Goal: Task Accomplishment & Management: Manage account settings

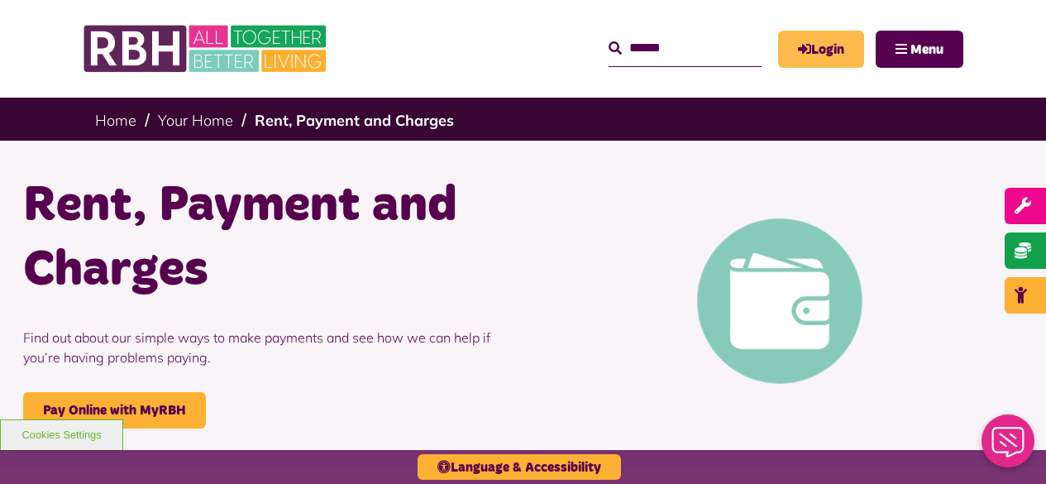
click at [826, 52] on link "Login" at bounding box center [821, 49] width 86 height 37
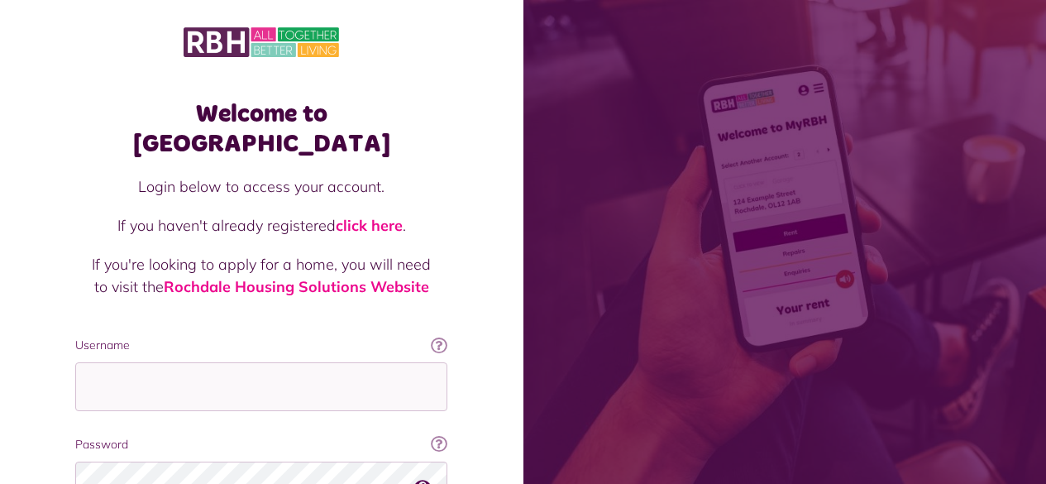
scroll to position [151, 0]
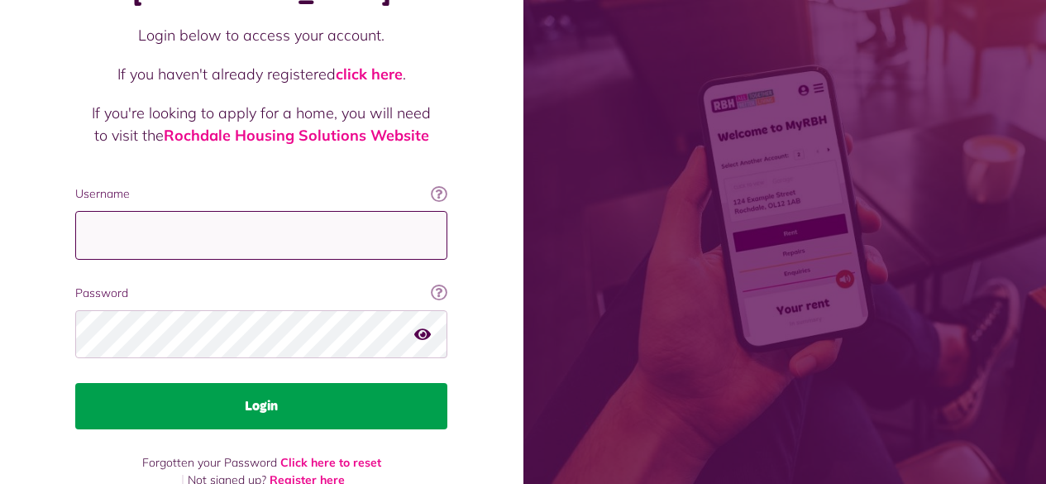
type input "**********"
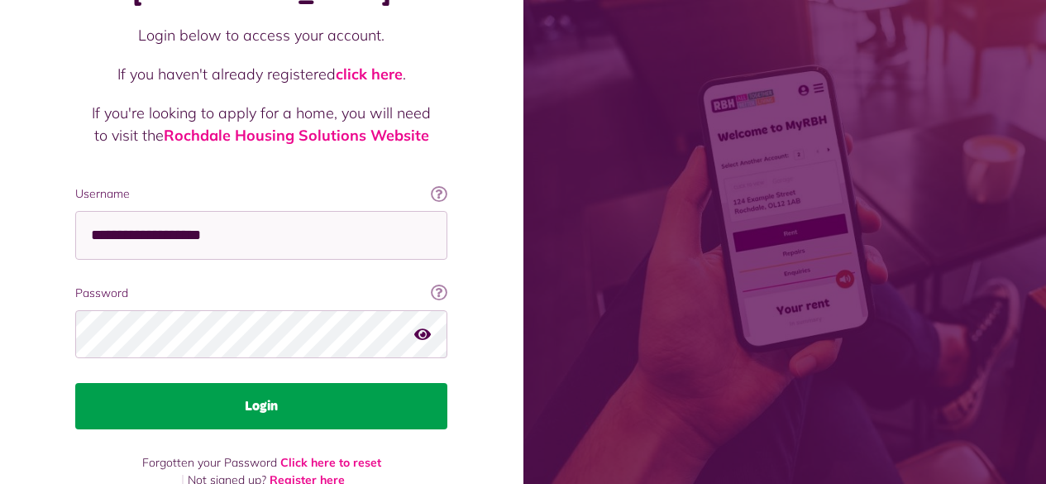
click at [260, 383] on button "Login" at bounding box center [261, 406] width 372 height 46
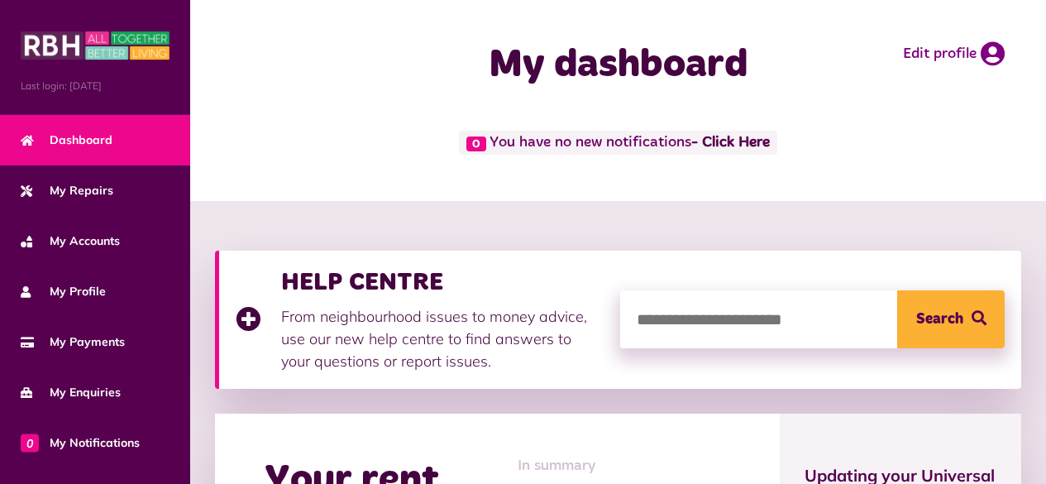
scroll to position [248, 0]
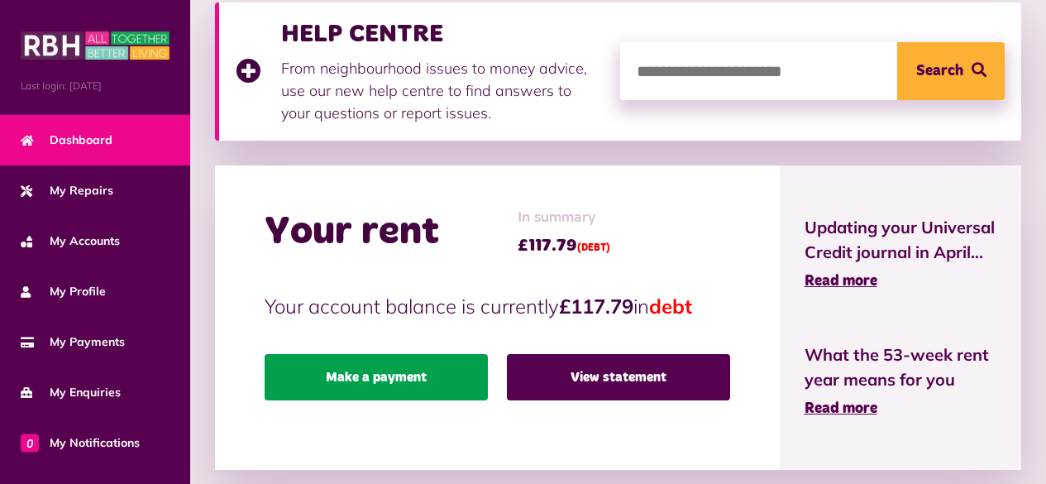
click at [372, 387] on link "Make a payment" at bounding box center [376, 377] width 223 height 46
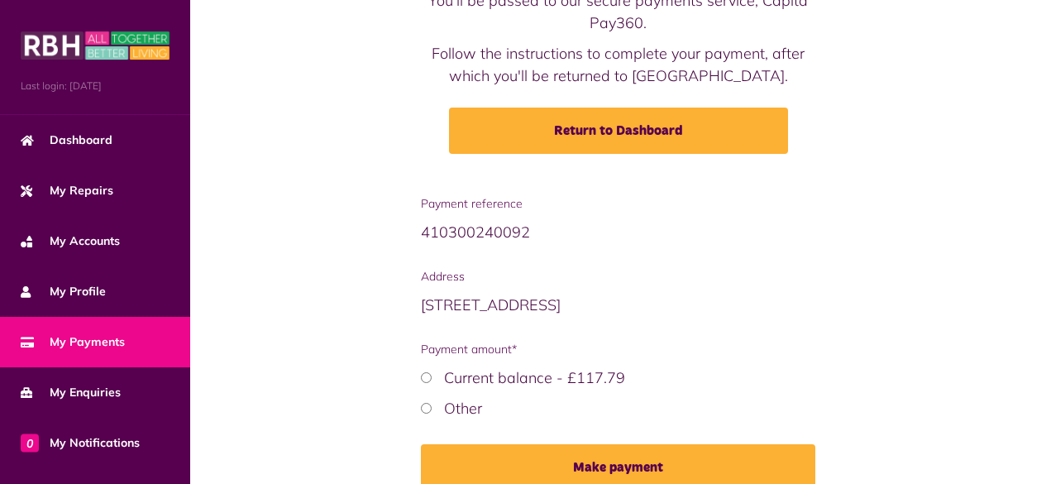
scroll to position [246, 0]
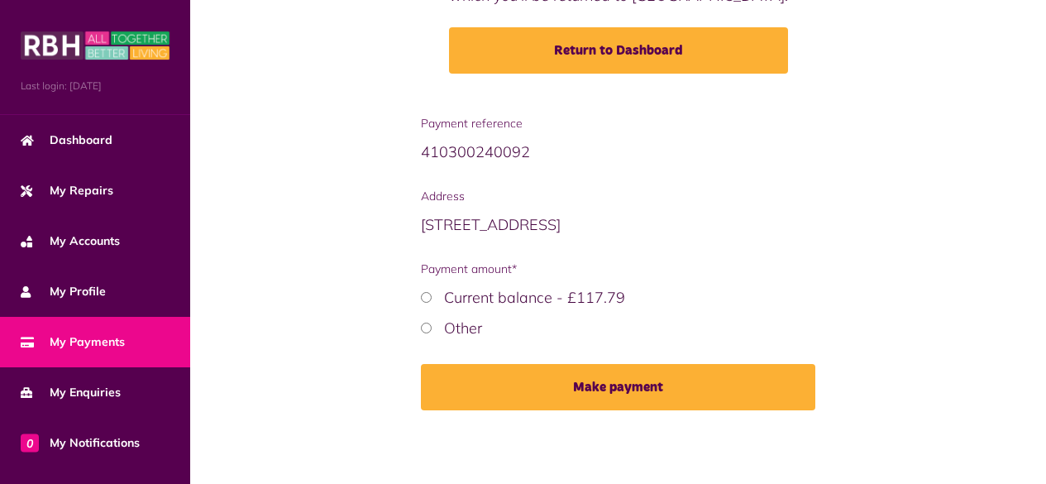
click at [588, 385] on button "Make payment" at bounding box center [618, 387] width 395 height 46
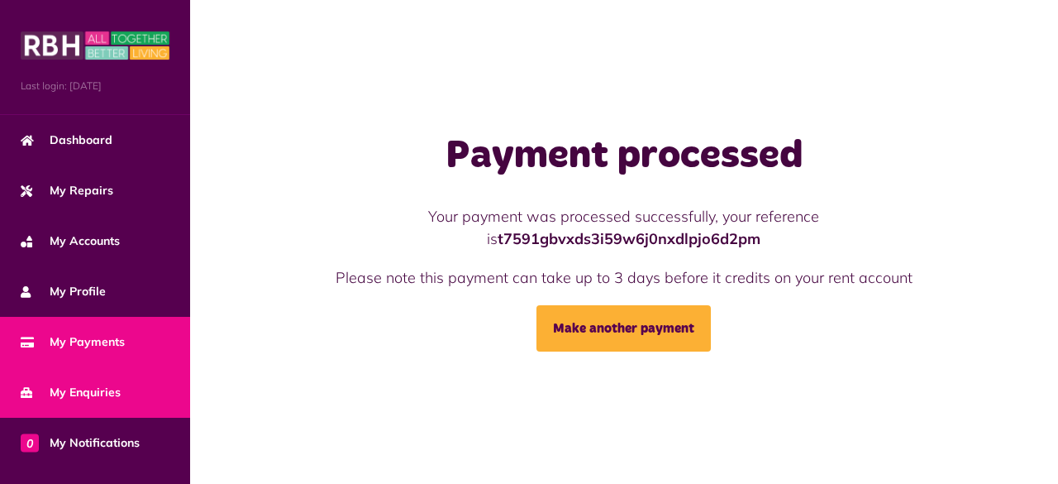
click at [79, 389] on span "My Enquiries" at bounding box center [71, 392] width 100 height 17
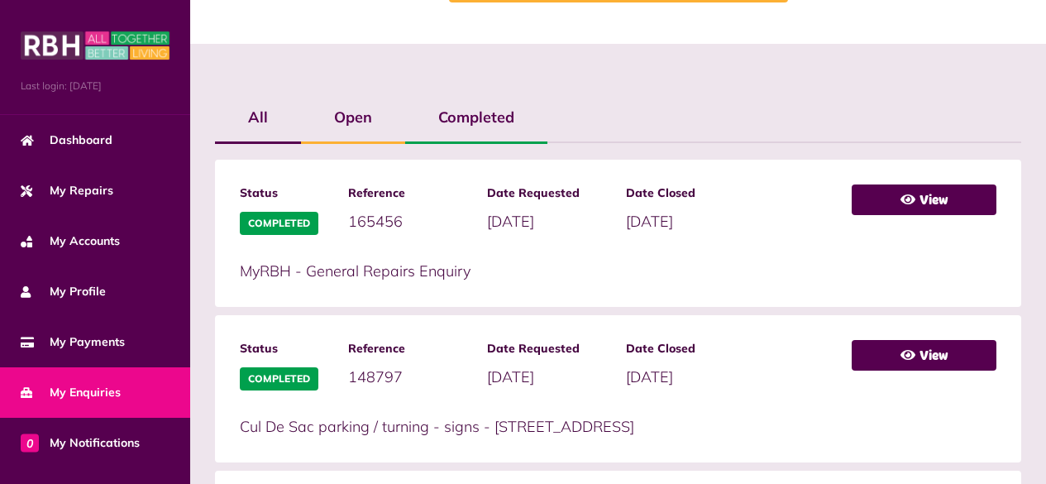
scroll to position [413, 0]
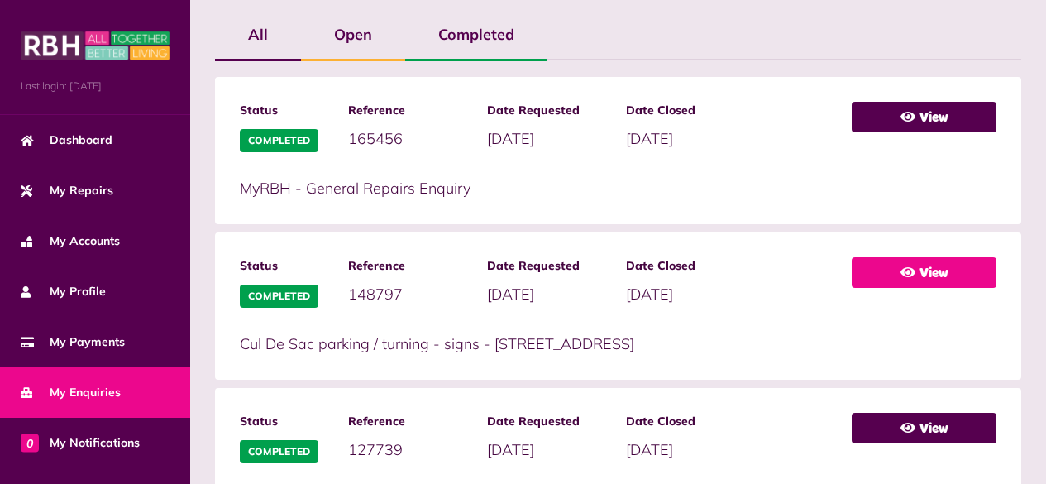
click at [934, 270] on link "View" at bounding box center [924, 272] width 145 height 31
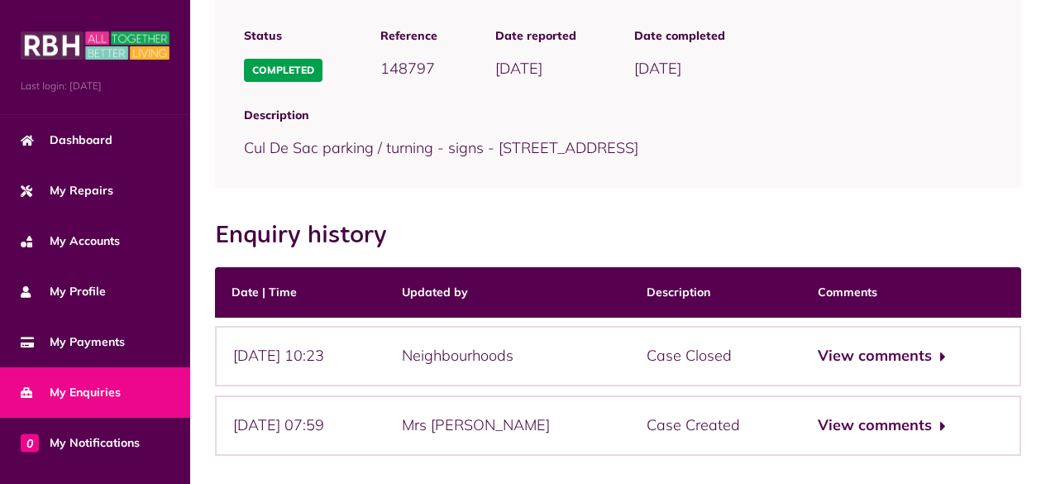
scroll to position [241, 0]
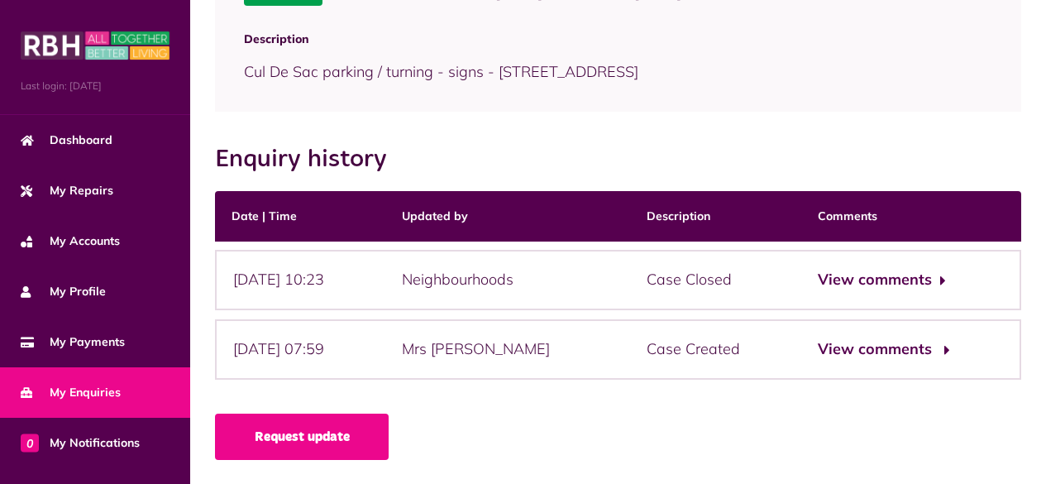
click at [857, 344] on button "View comments" at bounding box center [882, 349] width 128 height 24
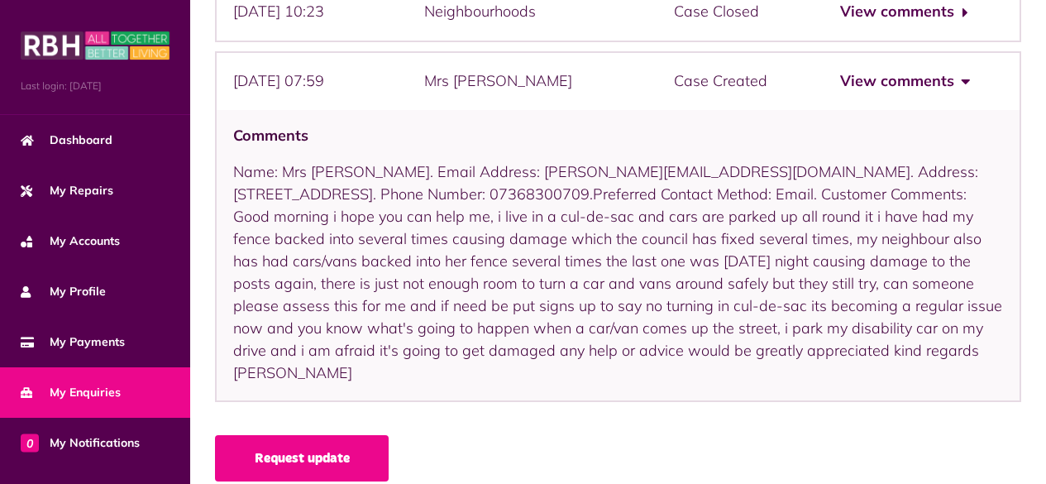
scroll to position [261, 0]
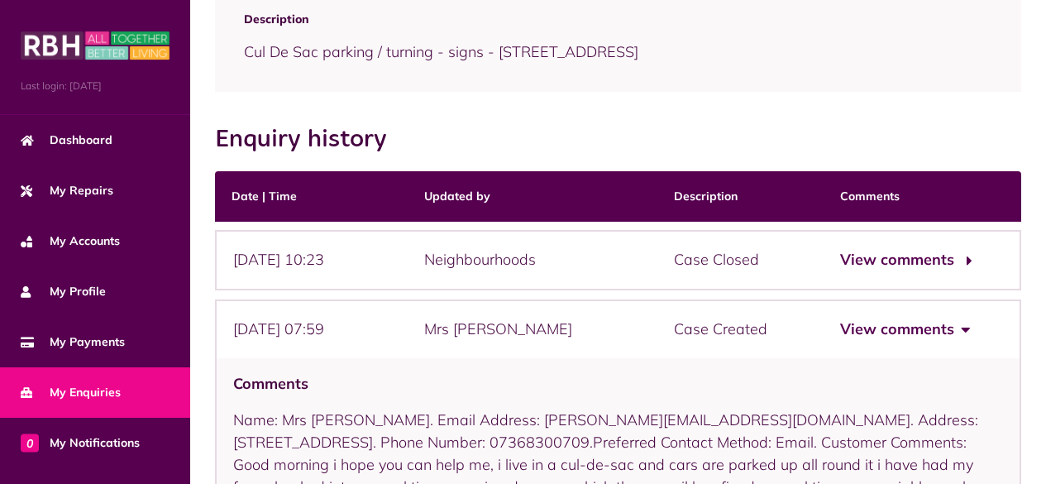
click at [868, 260] on button "View comments" at bounding box center [904, 260] width 128 height 24
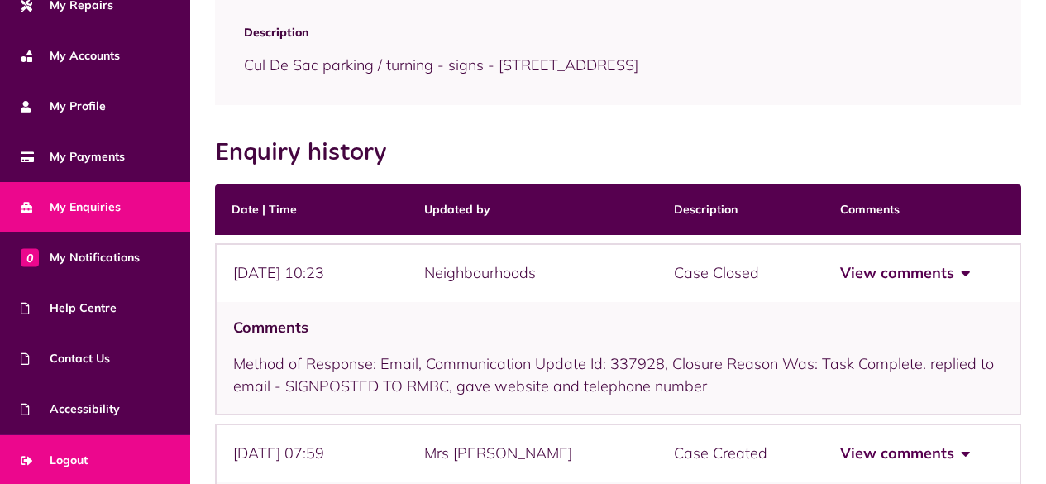
scroll to position [413, 0]
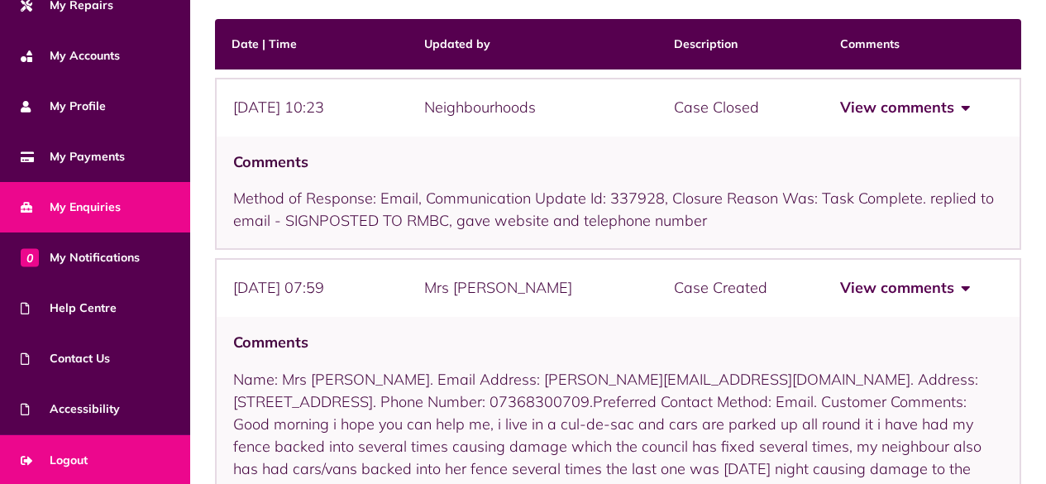
click at [62, 456] on span "Logout" at bounding box center [54, 459] width 67 height 17
